Goal: Task Accomplishment & Management: Manage account settings

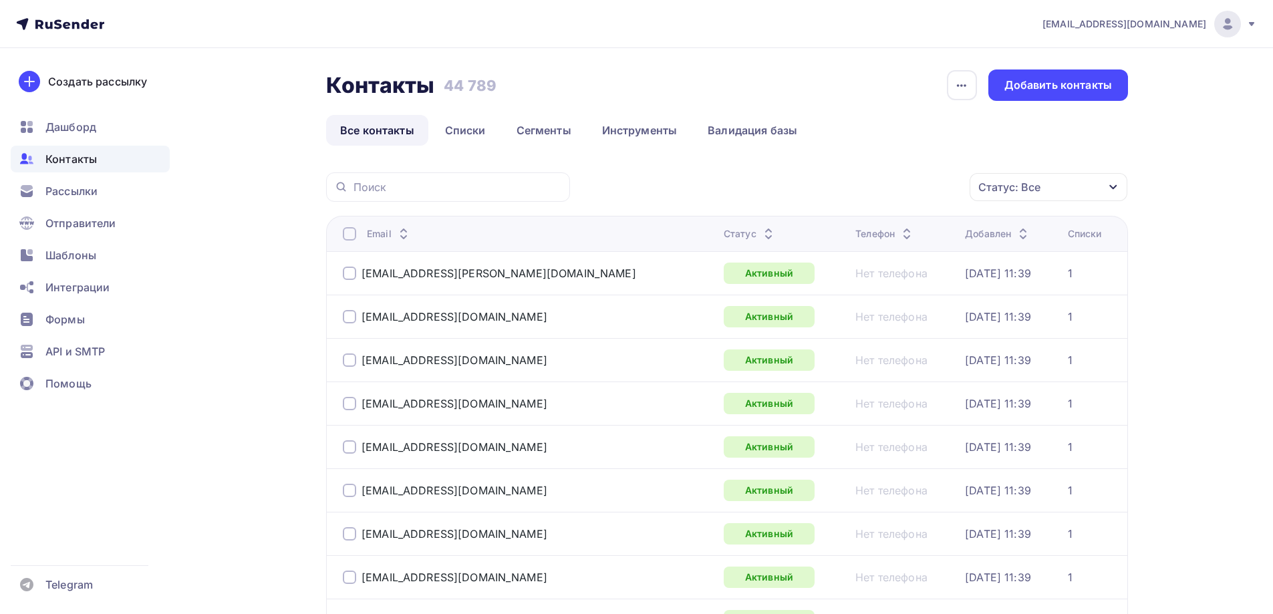
click at [1124, 187] on div "Статус: Все" at bounding box center [1048, 187] width 158 height 28
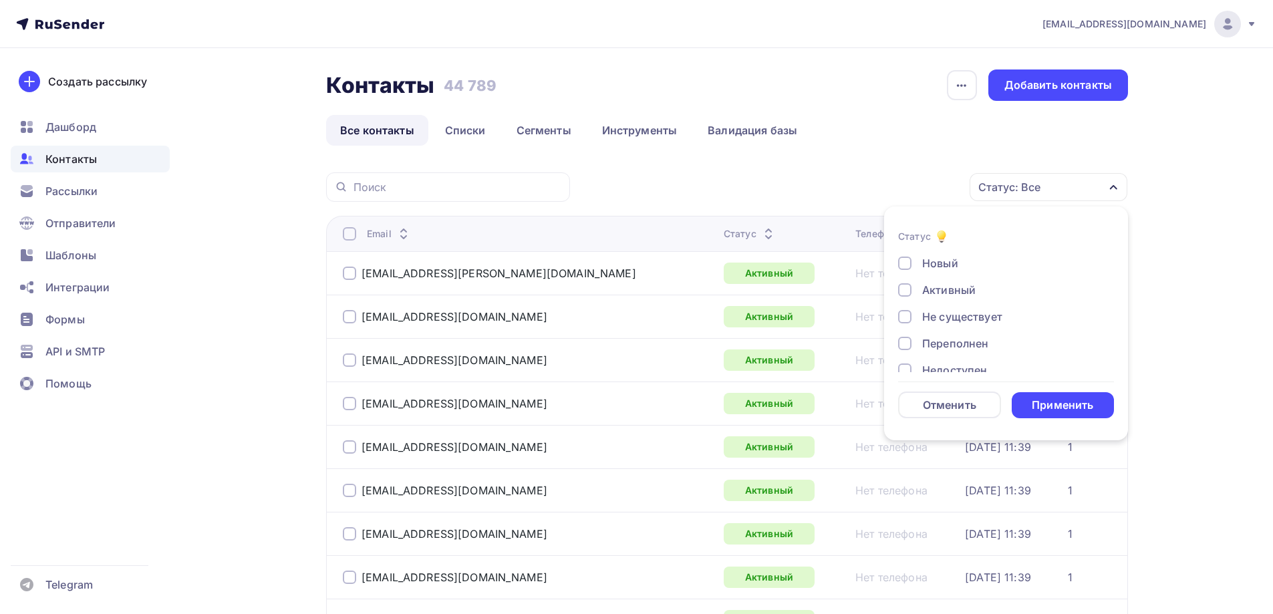
click at [939, 314] on div "Не существует" at bounding box center [962, 317] width 80 height 16
click at [941, 341] on div "Переполнен" at bounding box center [955, 343] width 66 height 16
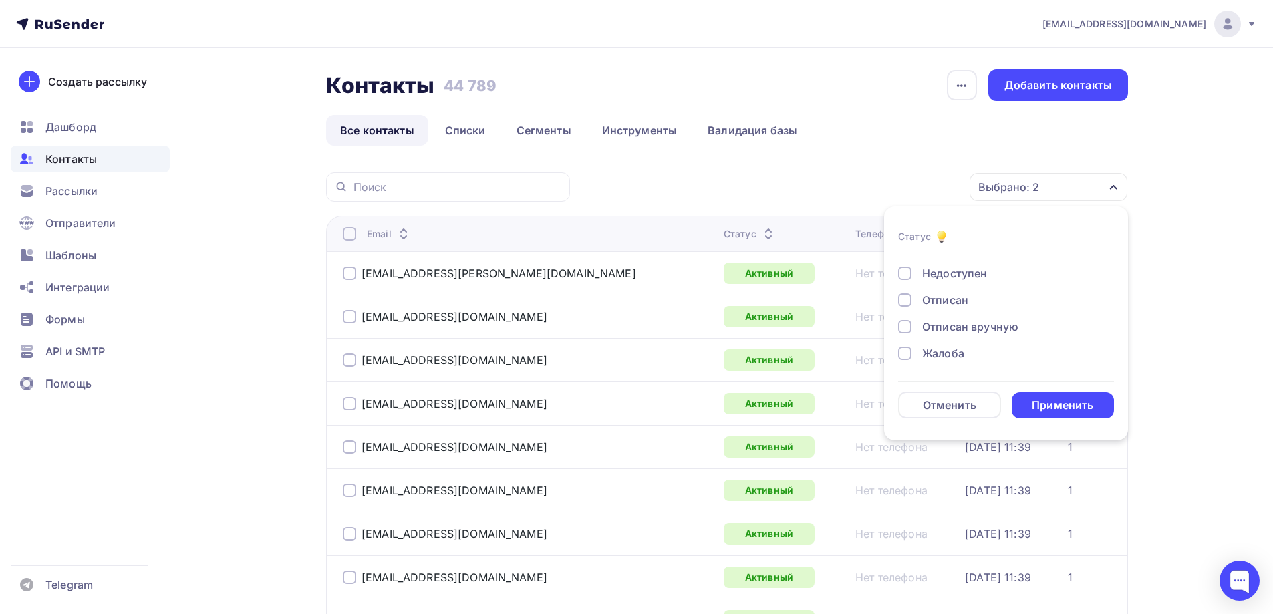
click at [958, 274] on div "Недоступен" at bounding box center [954, 273] width 65 height 16
click at [950, 299] on div "Отписан" at bounding box center [945, 300] width 46 height 16
click at [950, 328] on div "Отписан вручную" at bounding box center [970, 327] width 96 height 16
click at [945, 344] on div "Новый Активный Не существует Переполнен Недоступен Отписан Отписан вручную [GEO…" at bounding box center [1006, 259] width 216 height 203
click at [945, 352] on div "Жалоба" at bounding box center [943, 353] width 42 height 16
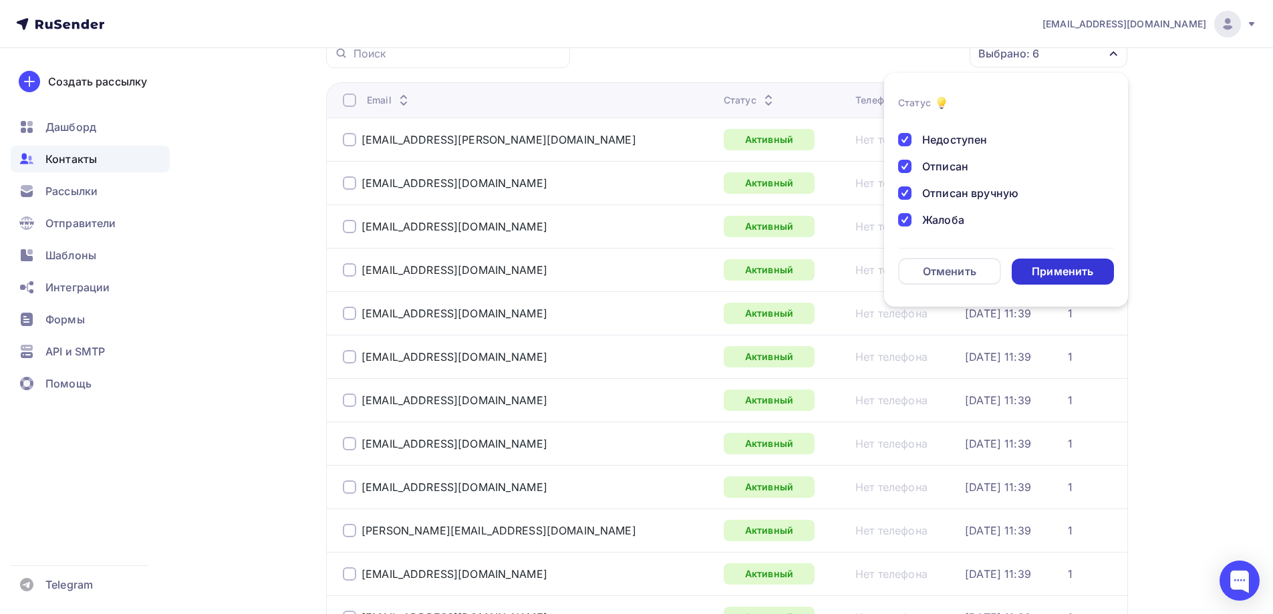
click at [1053, 281] on div "Применить" at bounding box center [1062, 272] width 103 height 26
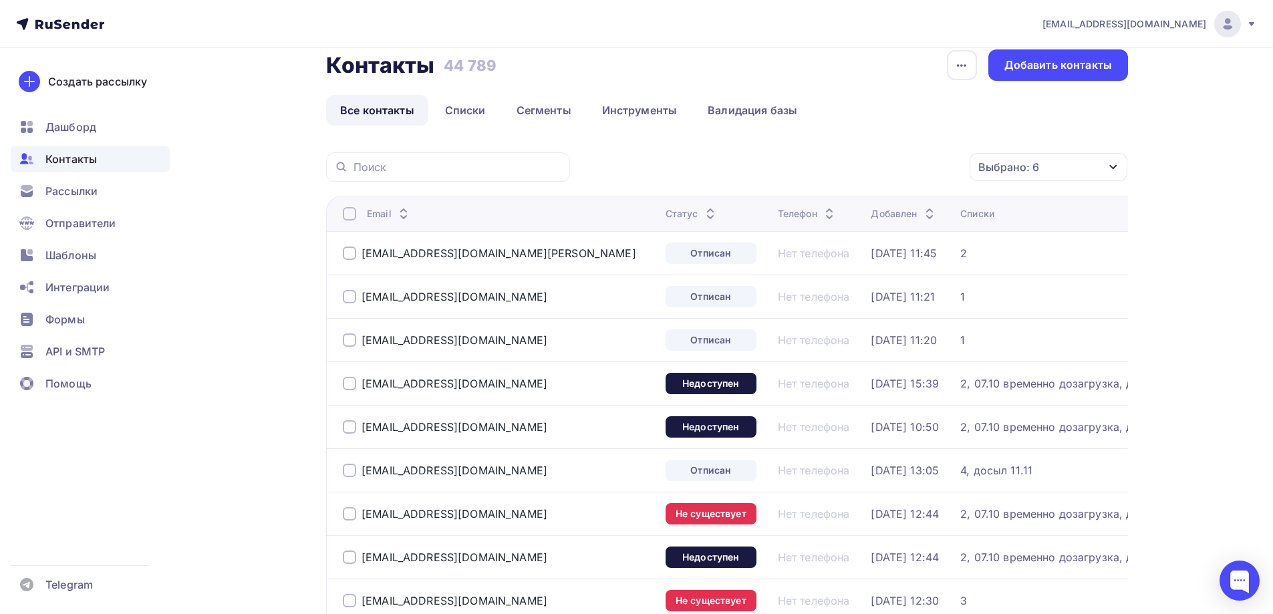
scroll to position [0, 0]
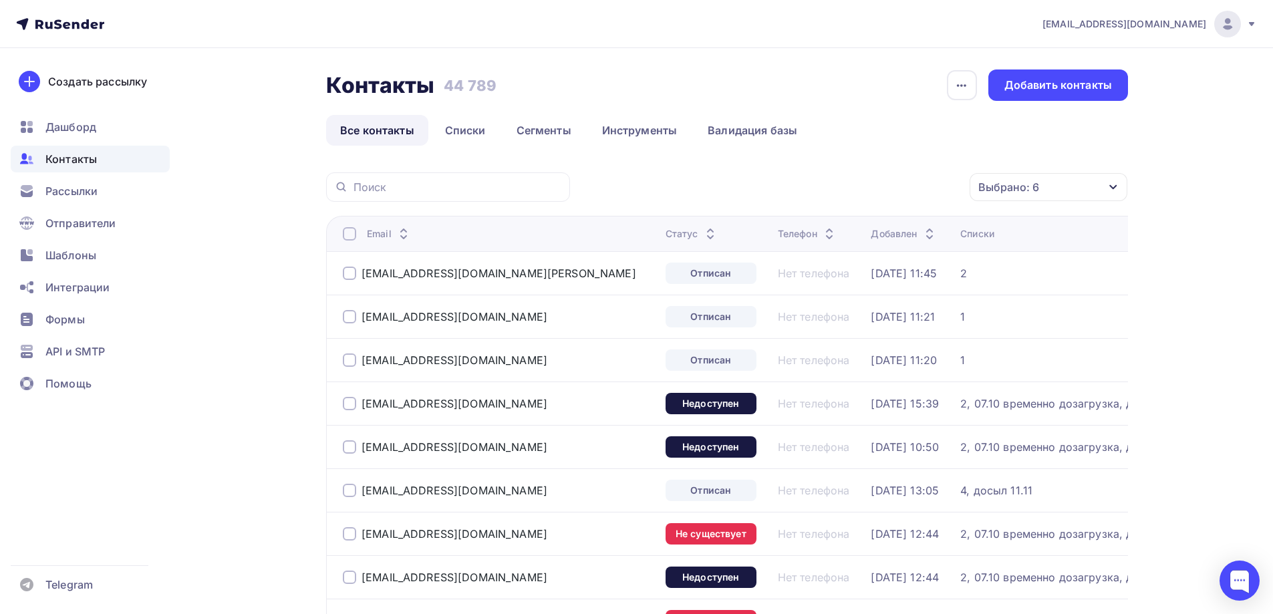
click at [343, 235] on div at bounding box center [349, 233] width 13 height 13
click at [878, 186] on div "Действие" at bounding box center [870, 187] width 176 height 26
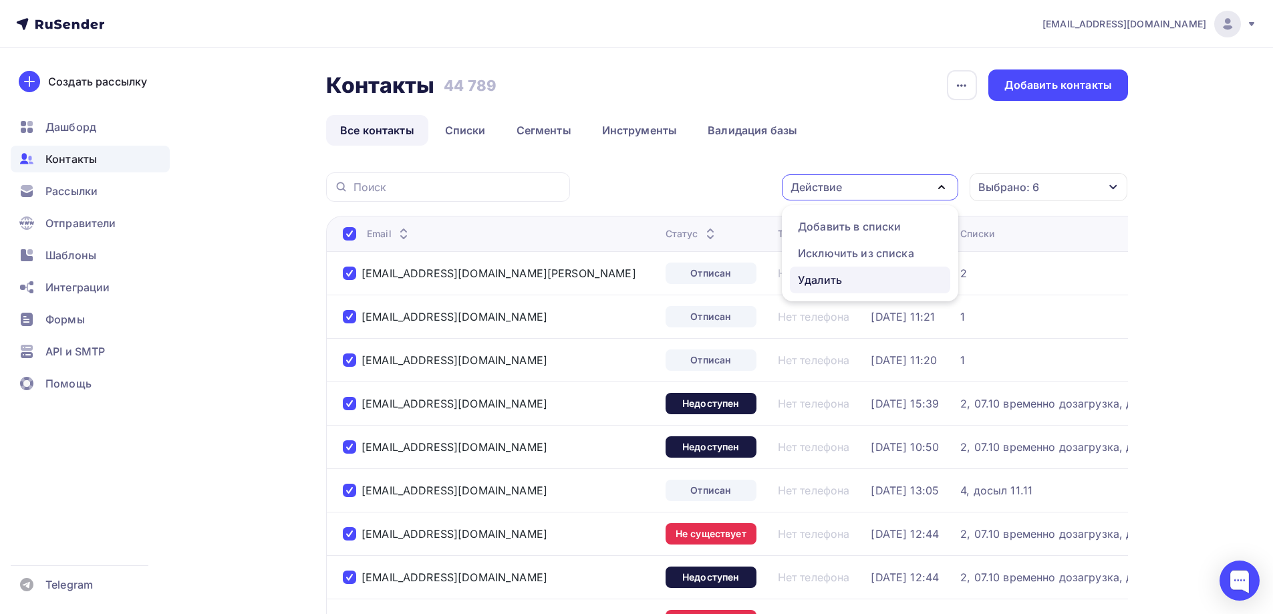
click at [864, 279] on div "Удалить" at bounding box center [870, 280] width 144 height 16
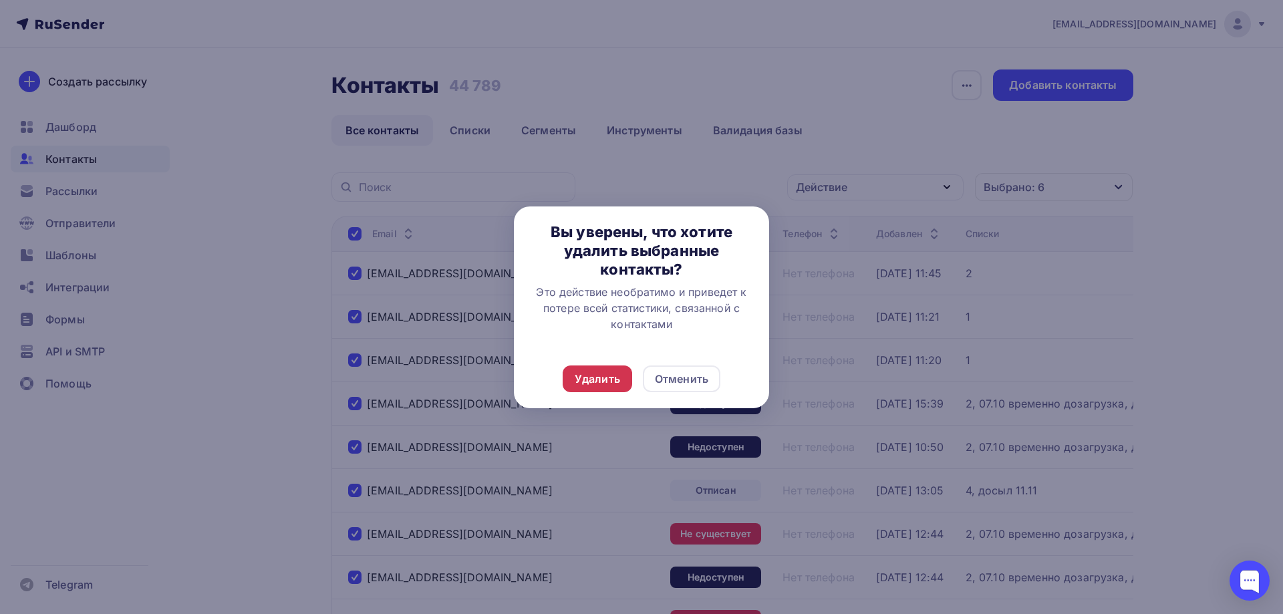
click at [595, 376] on div "Удалить" at bounding box center [596, 379] width 45 height 16
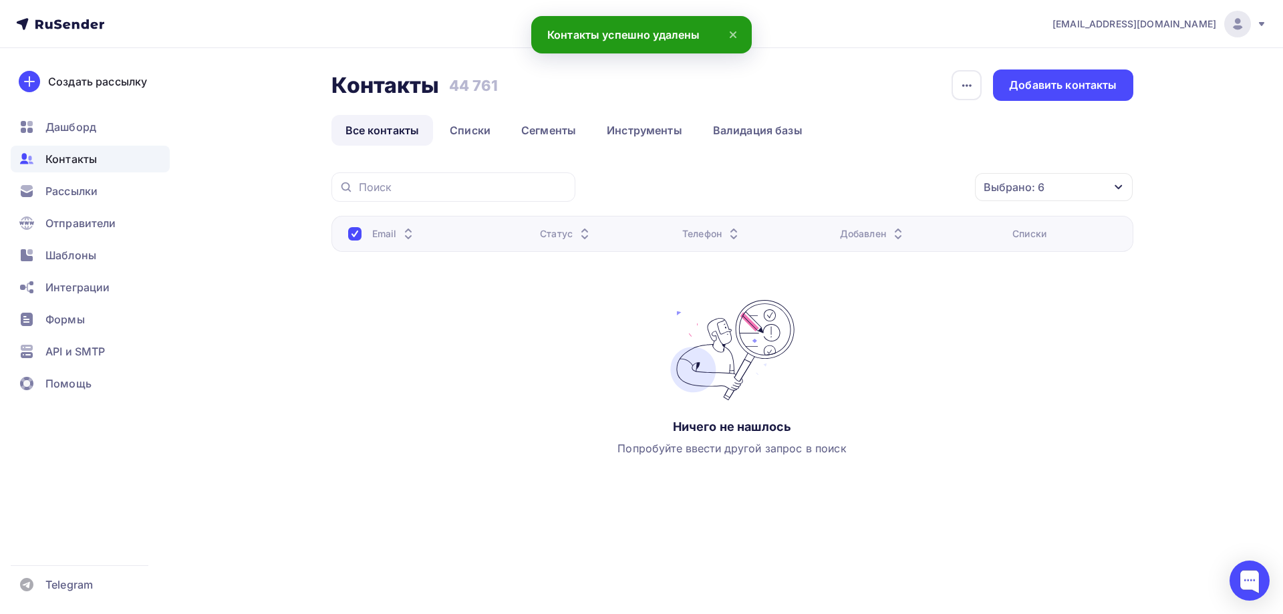
click at [391, 128] on link "Все контакты" at bounding box center [382, 130] width 102 height 31
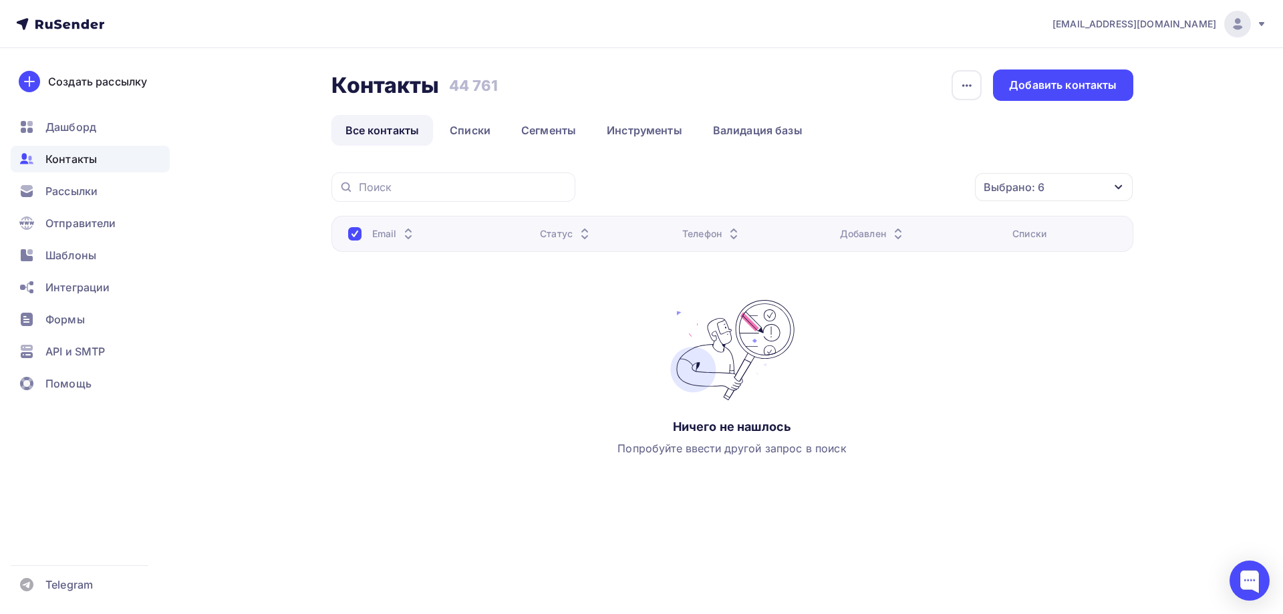
click at [1177, 25] on span "[EMAIL_ADDRESS][DOMAIN_NAME]" at bounding box center [1134, 23] width 164 height 13
click at [83, 33] on nav "[EMAIL_ADDRESS][DOMAIN_NAME] Аккаунт Тарифы Выйти Создать рассылку [GEOGRAPHIC_…" at bounding box center [641, 24] width 1283 height 48
click at [81, 31] on icon at bounding box center [60, 24] width 88 height 16
